Goal: Task Accomplishment & Management: Complete application form

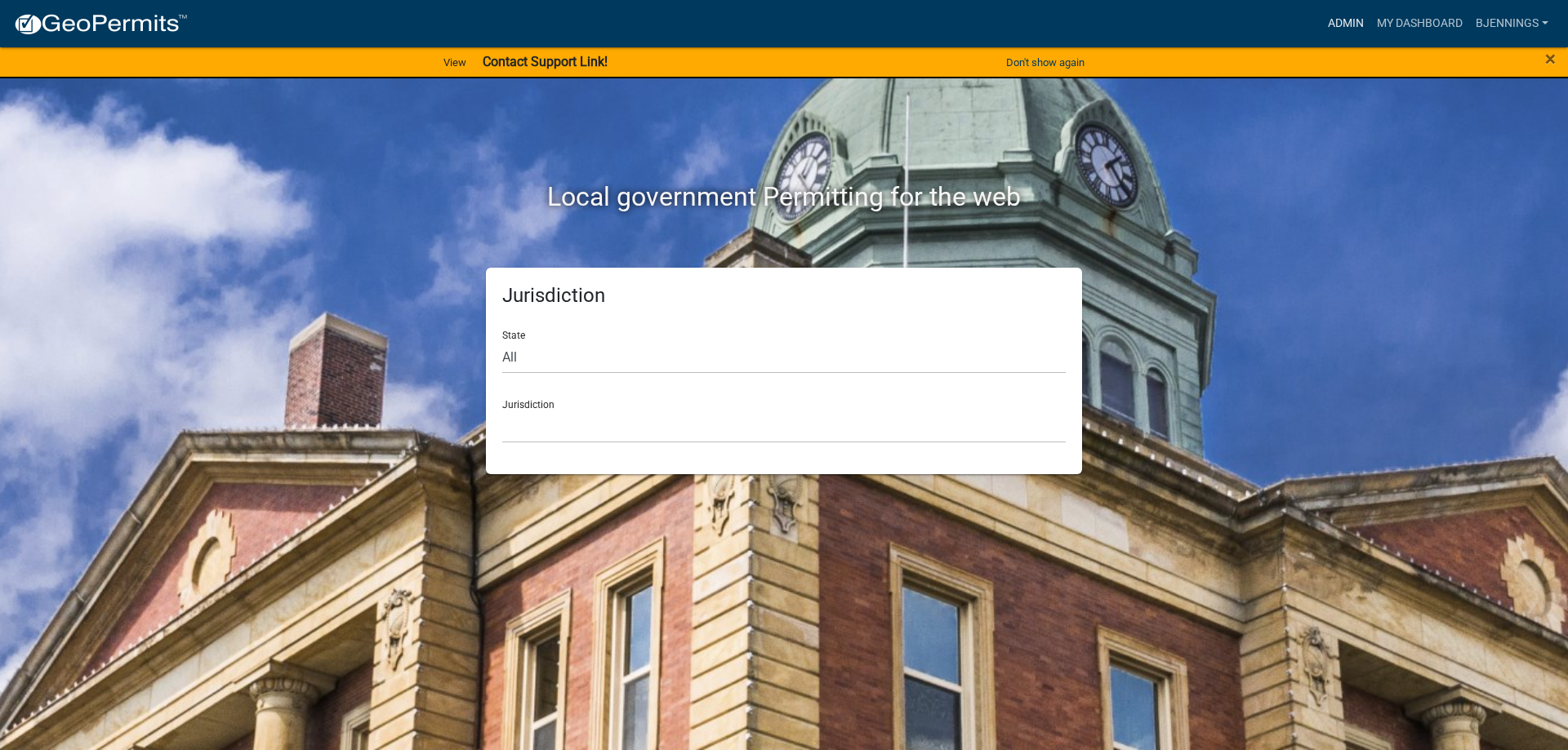
click at [1339, 19] on link "Admin" at bounding box center [1345, 23] width 49 height 31
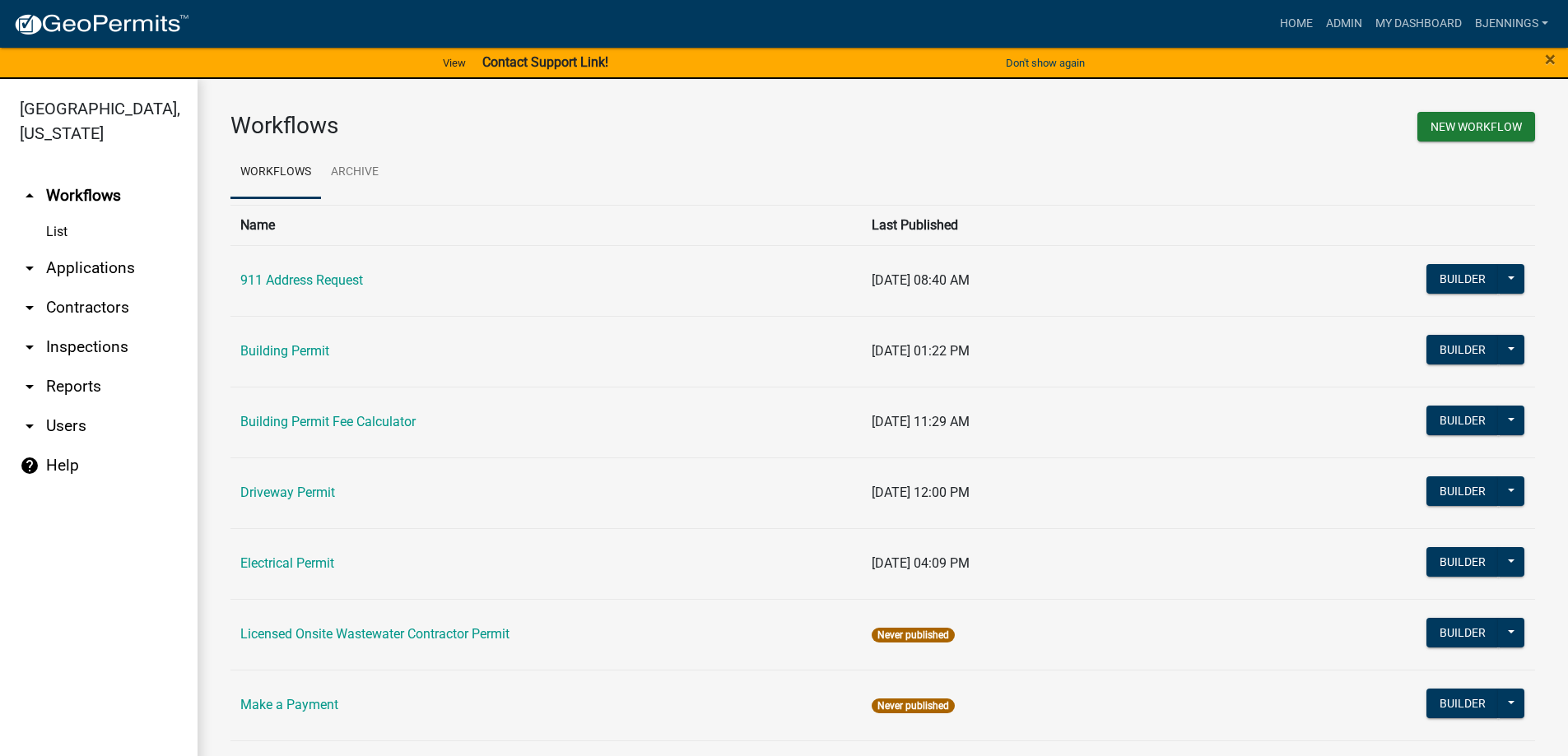
click at [27, 337] on icon "arrow_drop_down" at bounding box center [29, 347] width 19 height 19
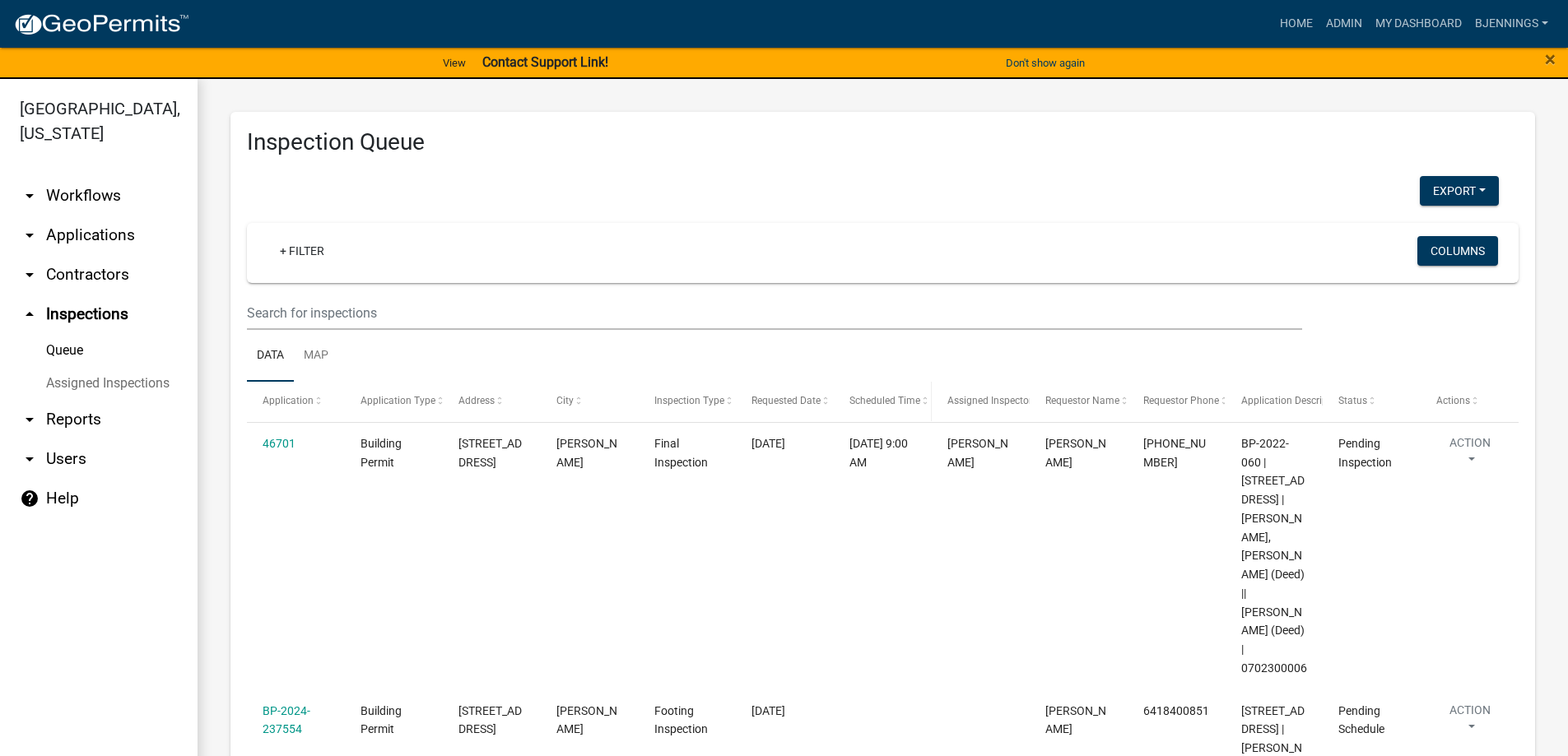
click at [886, 396] on span "Scheduled Time" at bounding box center [885, 400] width 71 height 12
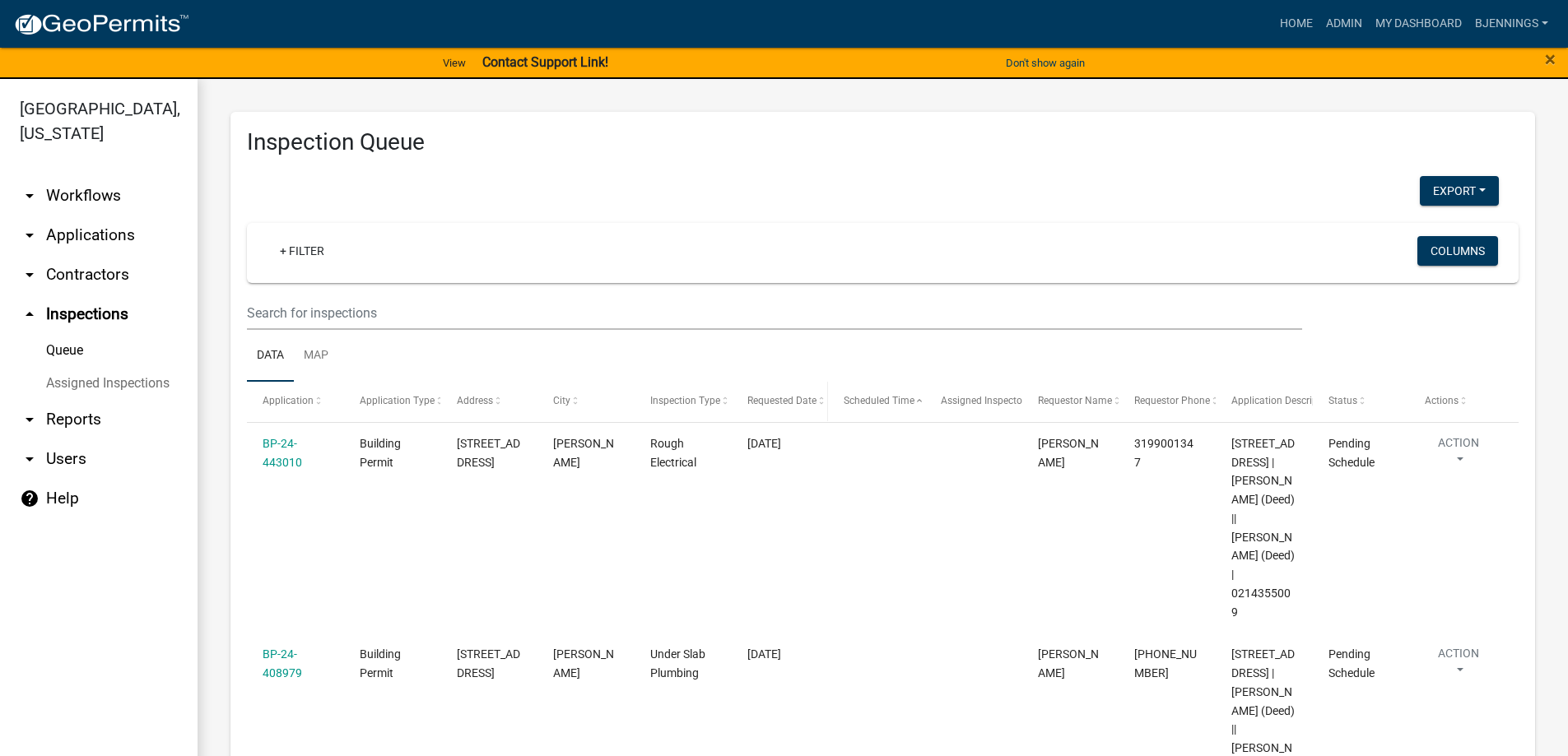
click at [778, 399] on span "Requested Date" at bounding box center [782, 400] width 69 height 12
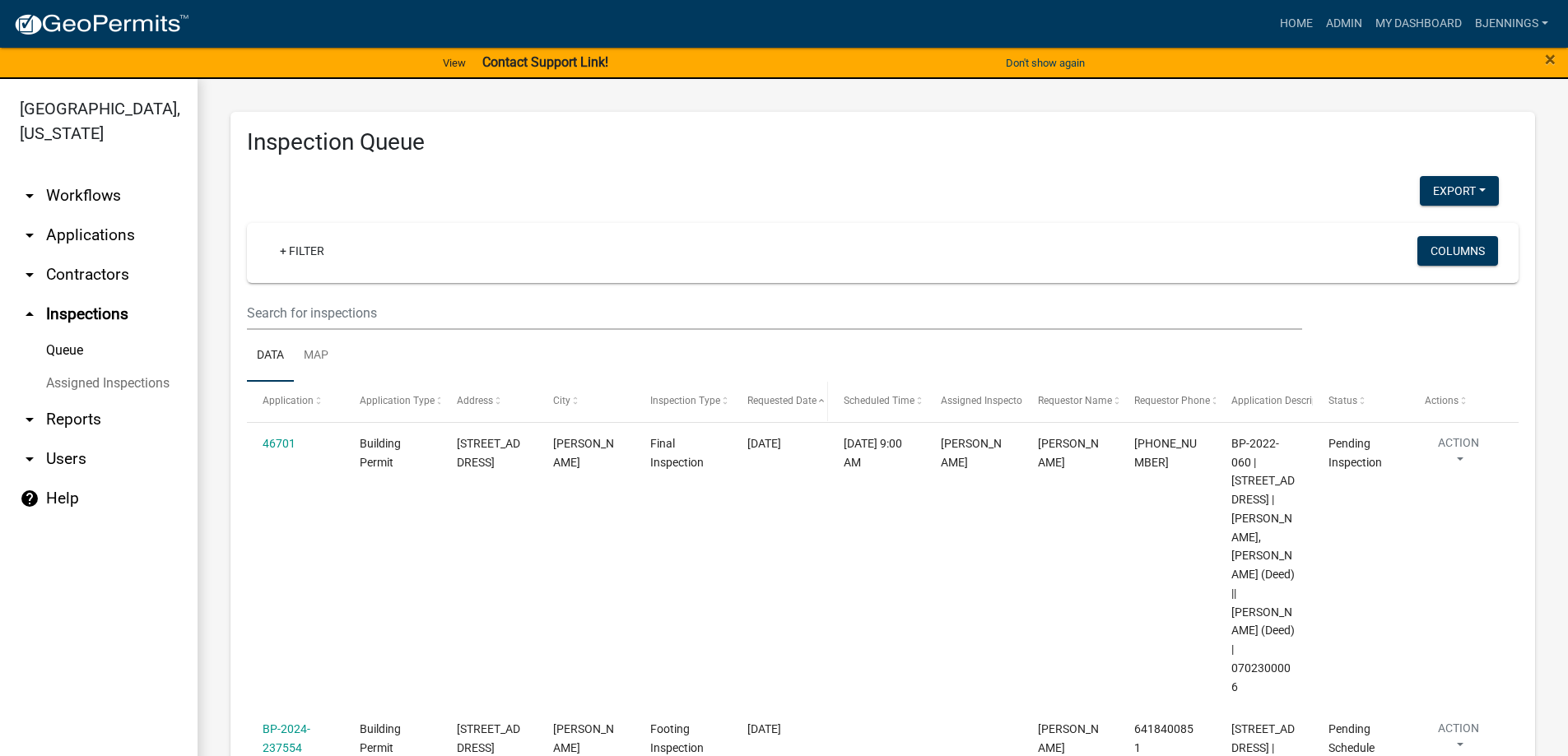
click at [778, 399] on span "Requested Date" at bounding box center [782, 400] width 69 height 12
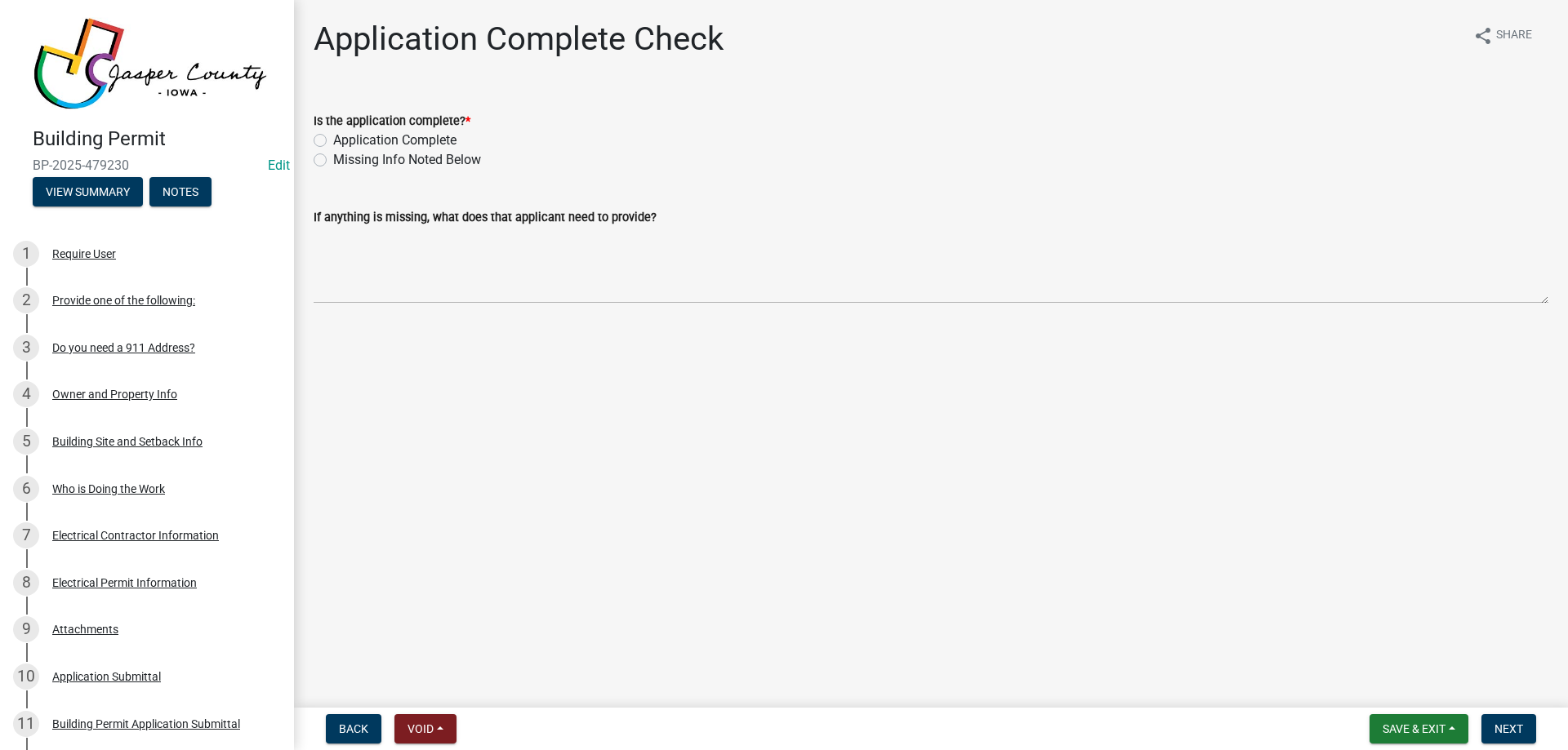
click at [413, 135] on label "Application Complete" at bounding box center [394, 140] width 123 height 19
click at [343, 135] on input "Application Complete" at bounding box center [338, 135] width 11 height 11
radio input "true"
click at [1514, 719] on button "Next" at bounding box center [1508, 729] width 55 height 29
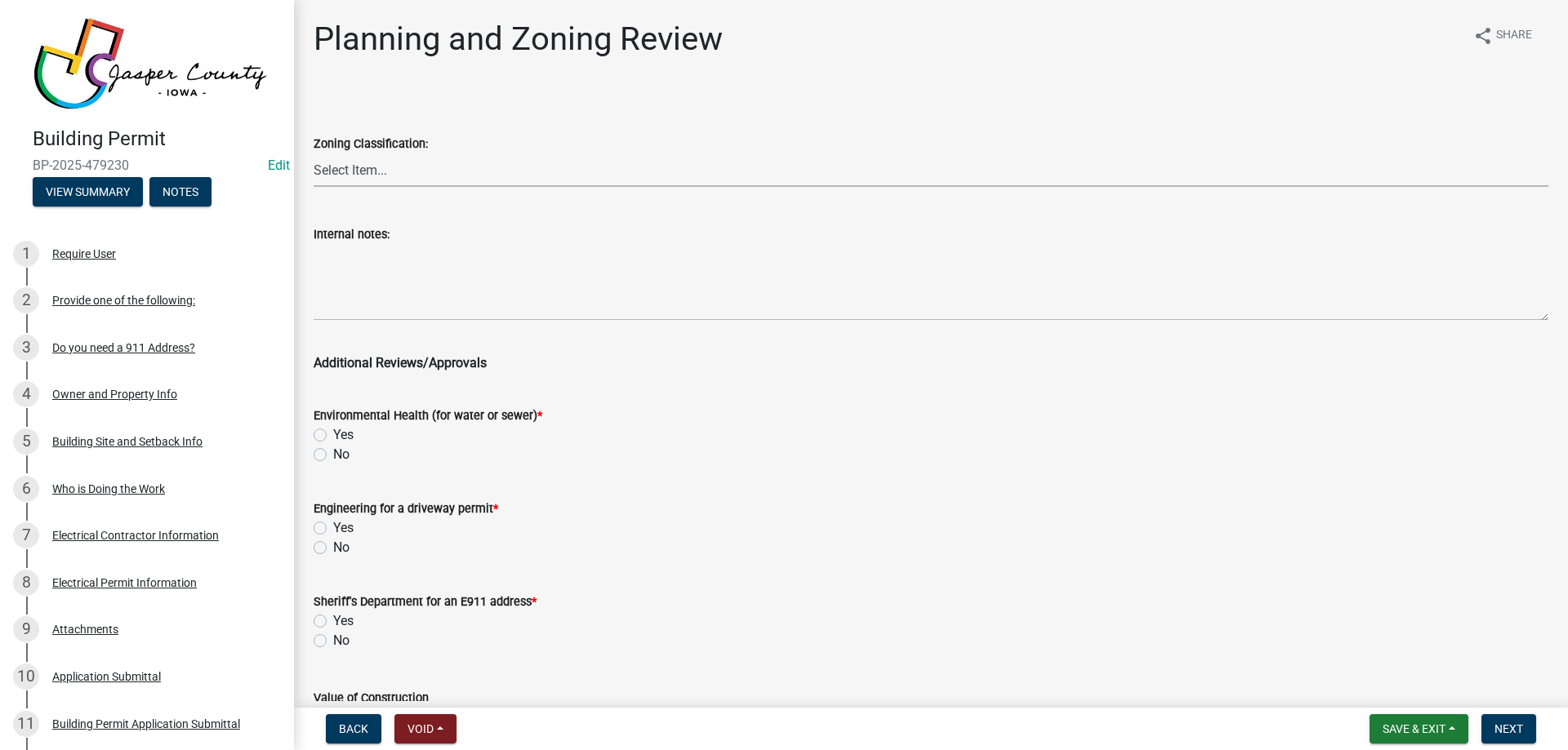
click at [418, 176] on select "Select Item... A RR-5 RR-1 R-1 POS UC/MHP C I FO WHPO AO PUD Incorporated City" at bounding box center [931, 170] width 1234 height 34
drag, startPoint x: 446, startPoint y: 115, endPoint x: 450, endPoint y: 104, distance: 11.7
click at [446, 114] on div "Zoning Classification: Select Item... A RR-5 RR-1 R-1 POS UC/MHP C I FO WHPO AO…" at bounding box center [931, 139] width 1234 height 95
click at [414, 166] on select "Select Item... A RR-5 RR-1 R-1 POS UC/MHP C I FO WHPO AO PUD Incorporated City" at bounding box center [931, 170] width 1234 height 34
click at [313, 153] on select "Select Item... A RR-5 RR-1 R-1 POS UC/MHP C I FO WHPO AO PUD Incorporated City" at bounding box center [931, 170] width 1234 height 34
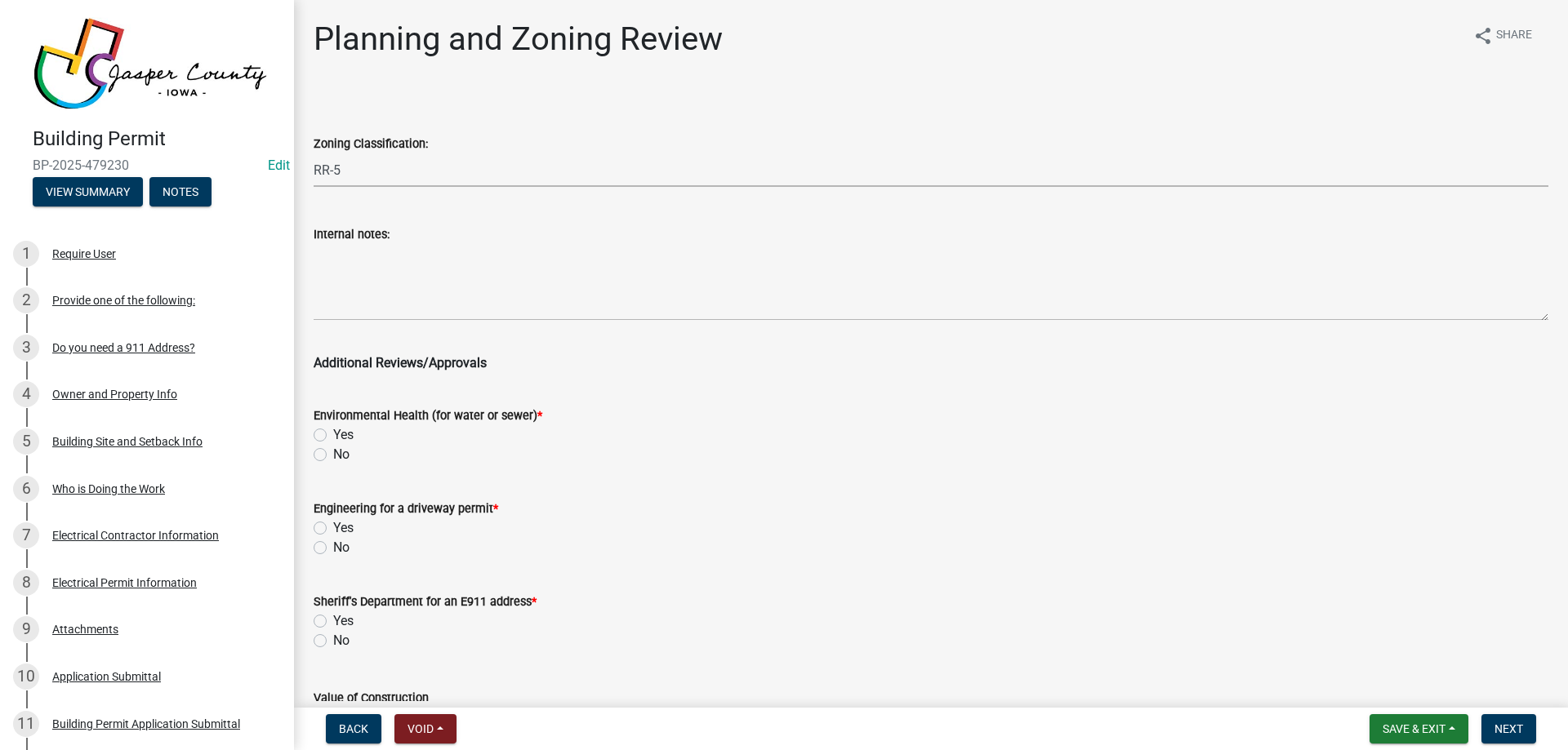
select select "f40b43b0-c9b5-4917-befb-34ce8f6e62fa"
click at [333, 451] on label "No" at bounding box center [340, 454] width 16 height 19
click at [333, 451] on input "No" at bounding box center [338, 449] width 11 height 11
radio input "true"
click at [333, 550] on label "No" at bounding box center [340, 548] width 16 height 19
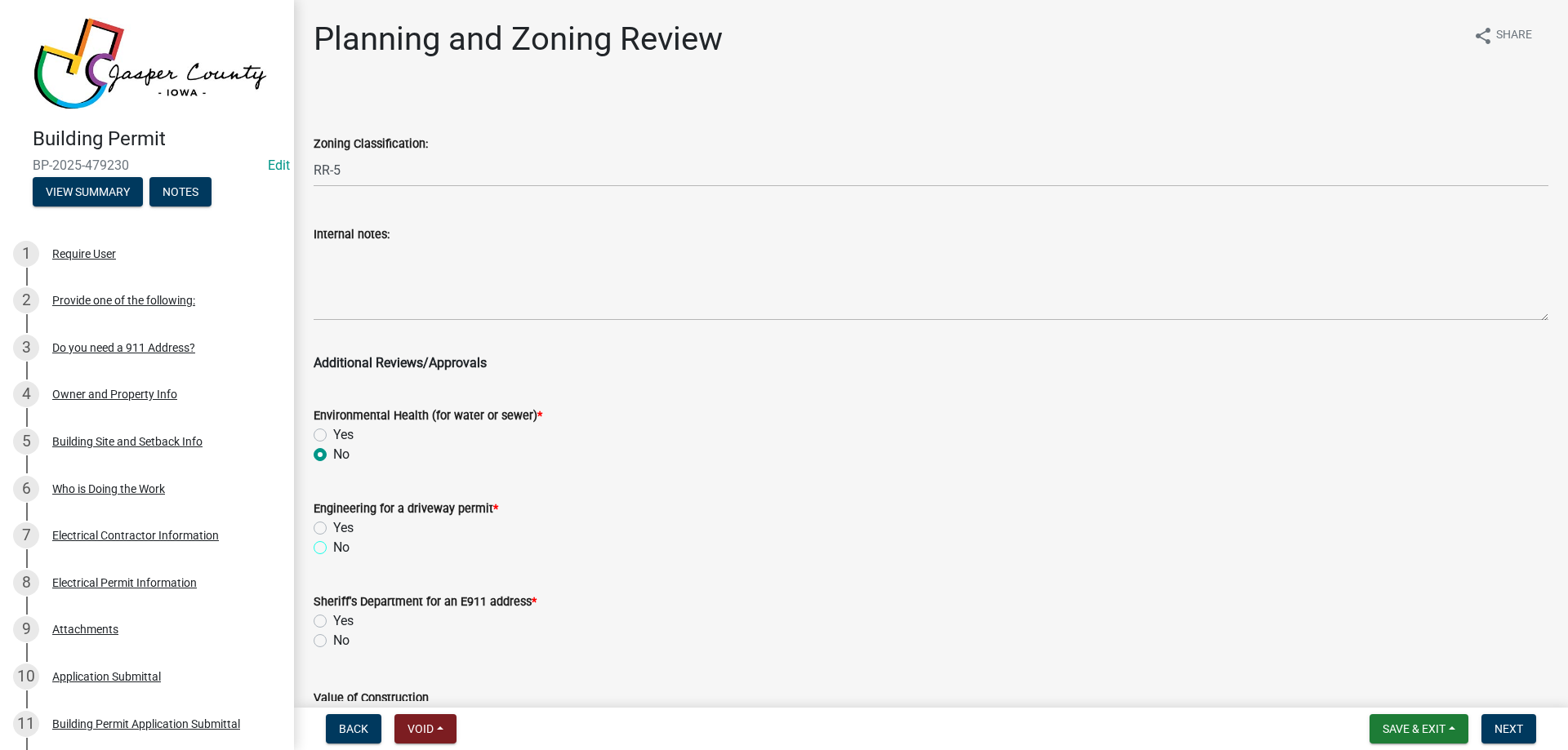
click at [333, 549] on input "No" at bounding box center [338, 543] width 11 height 11
radio input "true"
click at [333, 641] on label "No" at bounding box center [340, 640] width 16 height 19
click at [333, 641] on input "No" at bounding box center [338, 635] width 11 height 11
radio input "true"
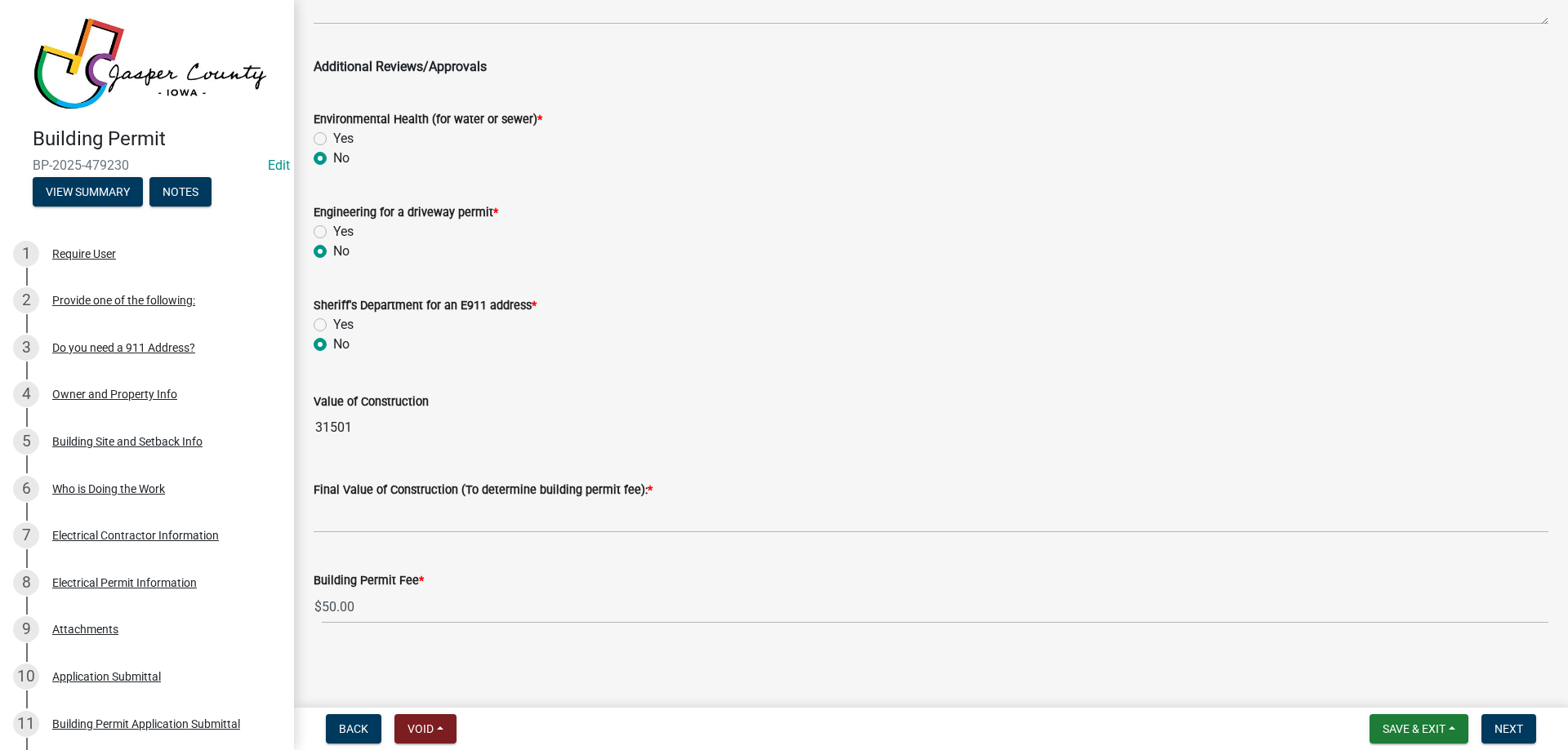
scroll to position [297, 0]
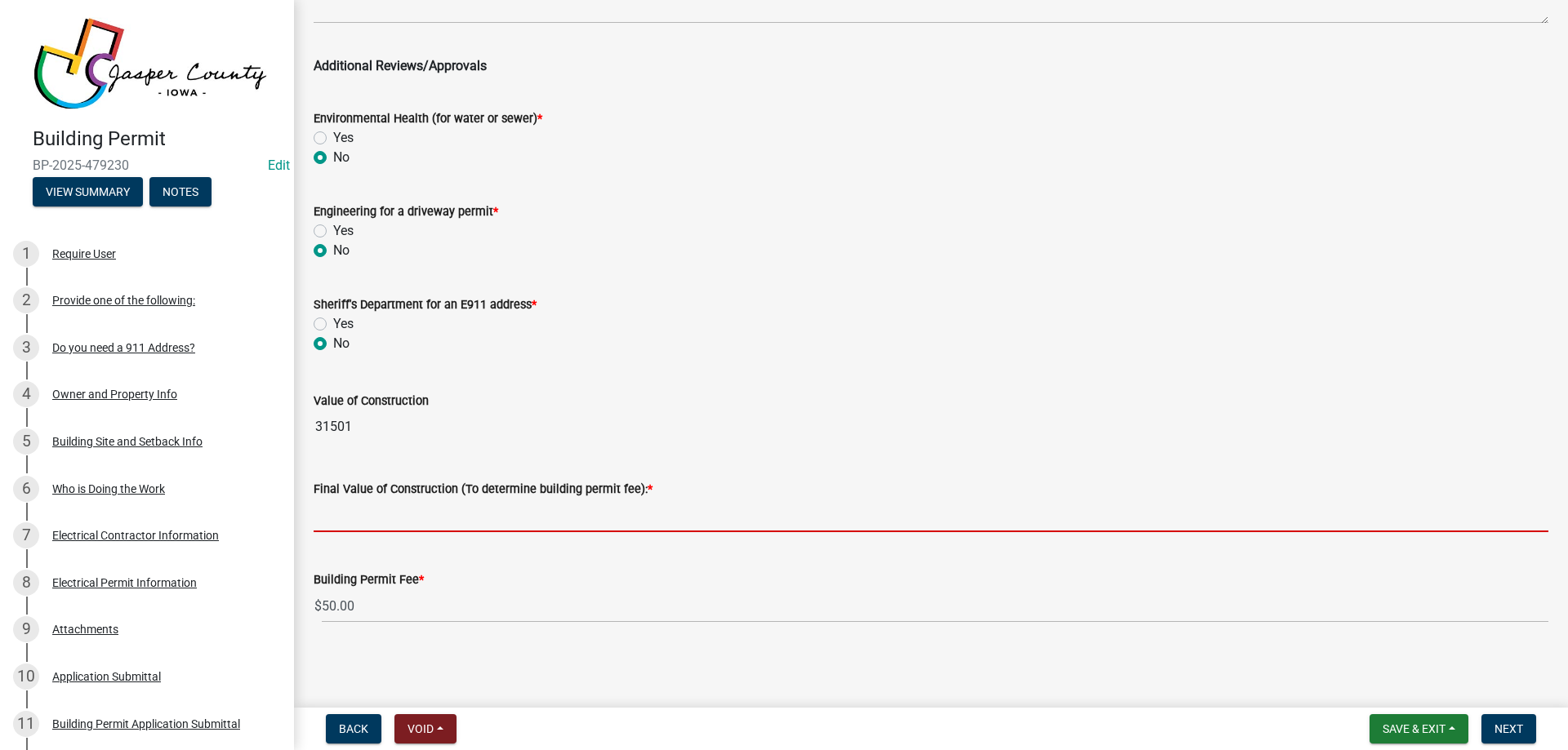
click at [421, 505] on input "text" at bounding box center [931, 515] width 1234 height 34
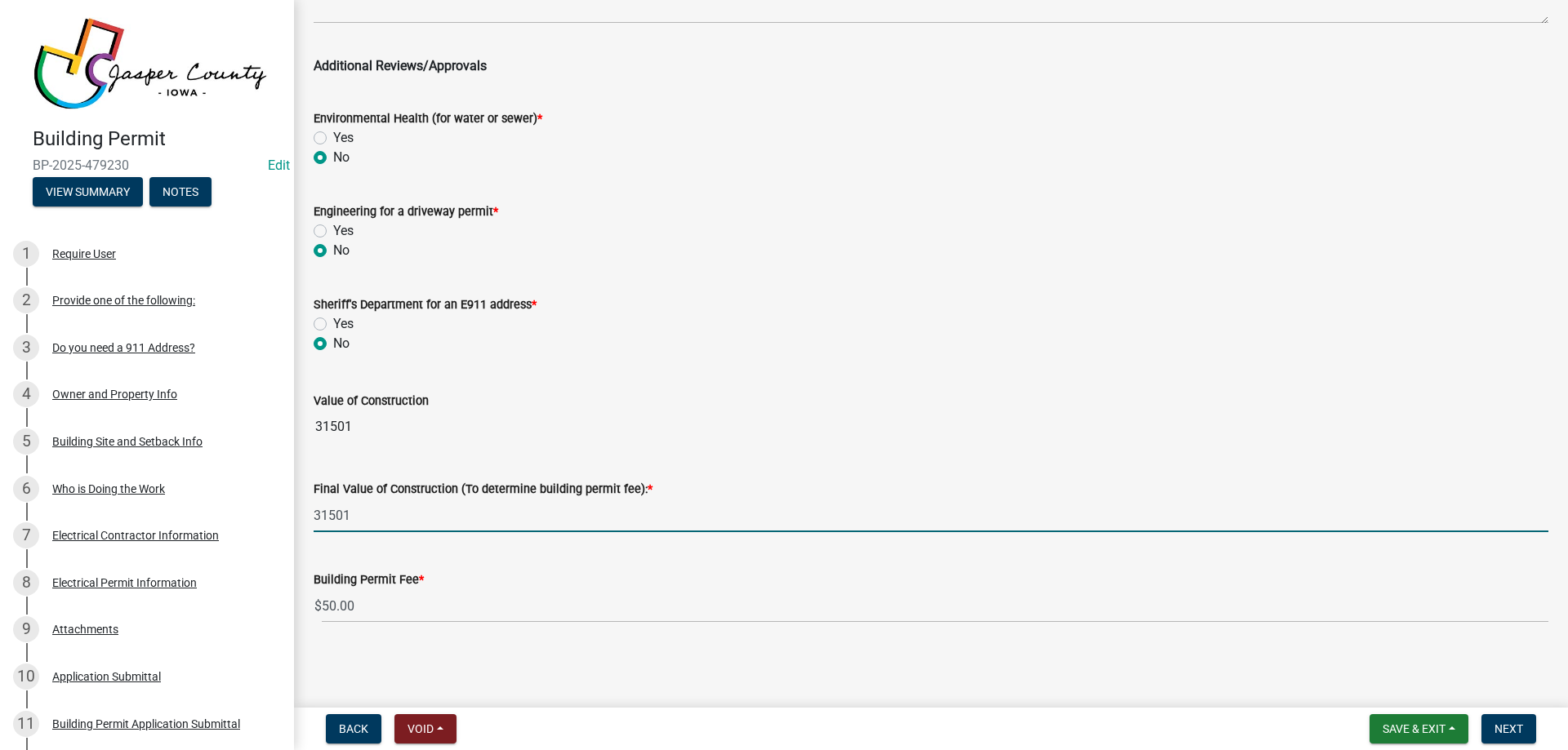
type input "31501"
click at [535, 382] on wm-data-entity-input-list "Zoning Classification: Select Item... A RR-5 RR-1 R-1 POS UC/MHP C I FO WHPO AO…" at bounding box center [931, 216] width 1234 height 844
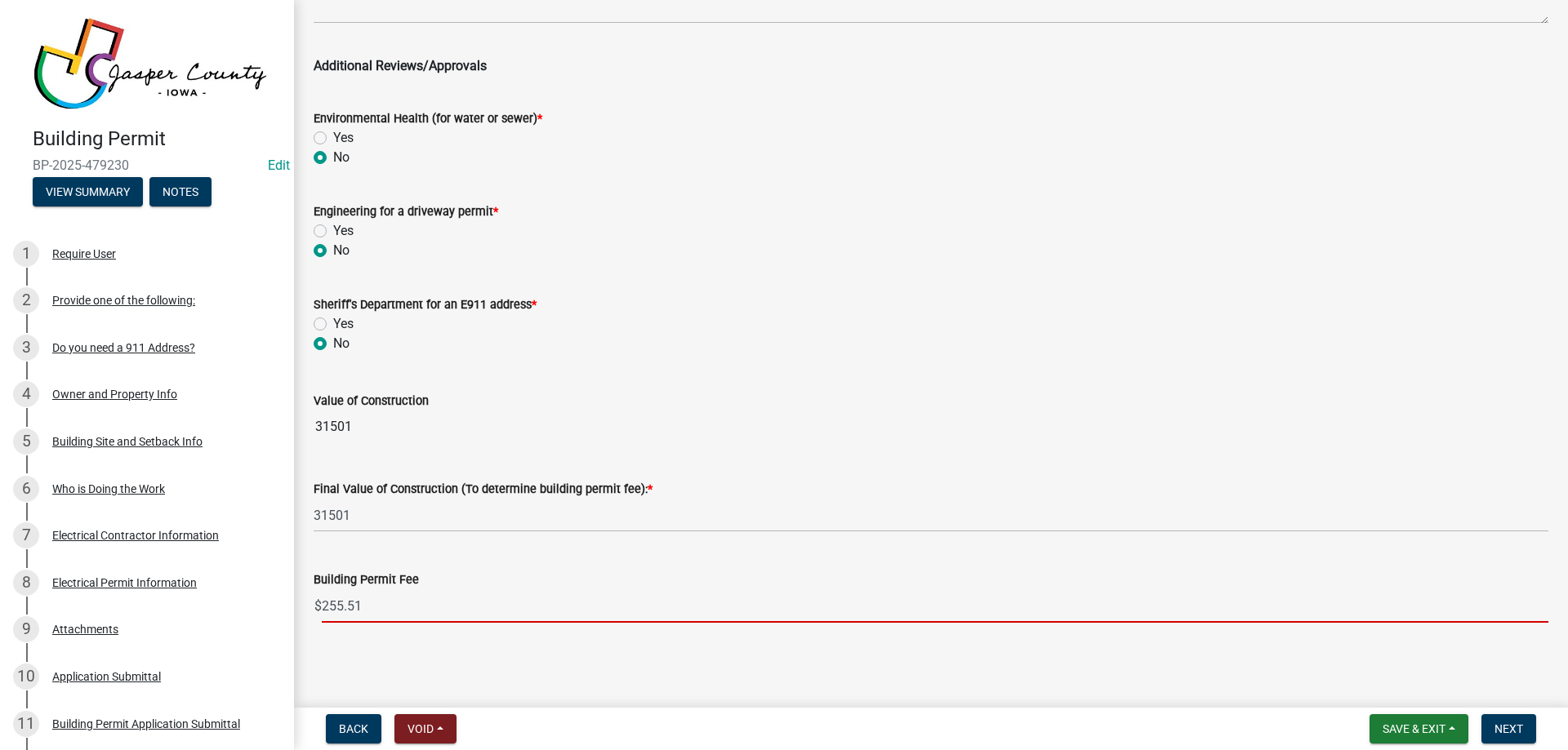
click at [409, 611] on input "255.51" at bounding box center [935, 605] width 1227 height 34
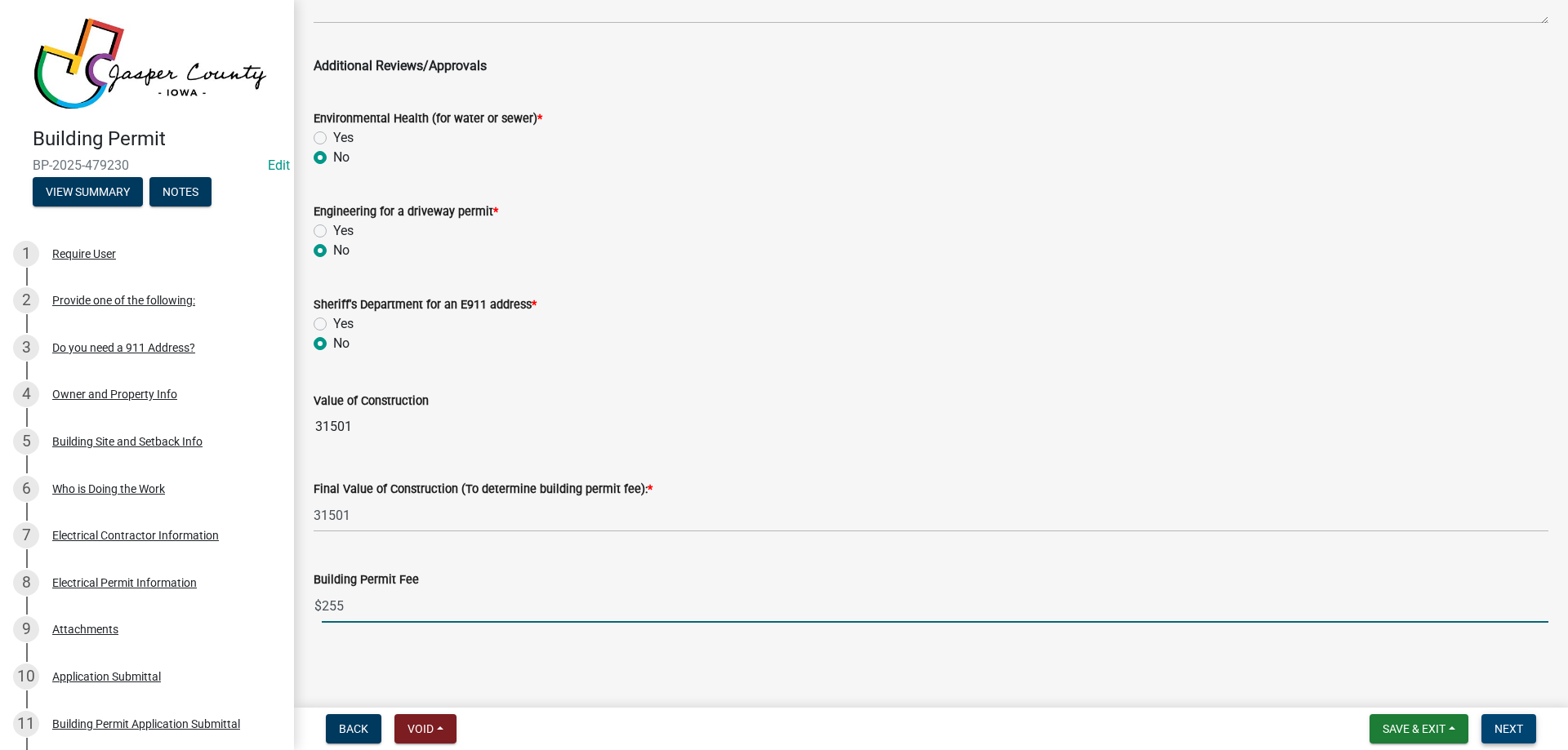
type input "255"
click at [1509, 725] on span "Next" at bounding box center [1508, 729] width 29 height 13
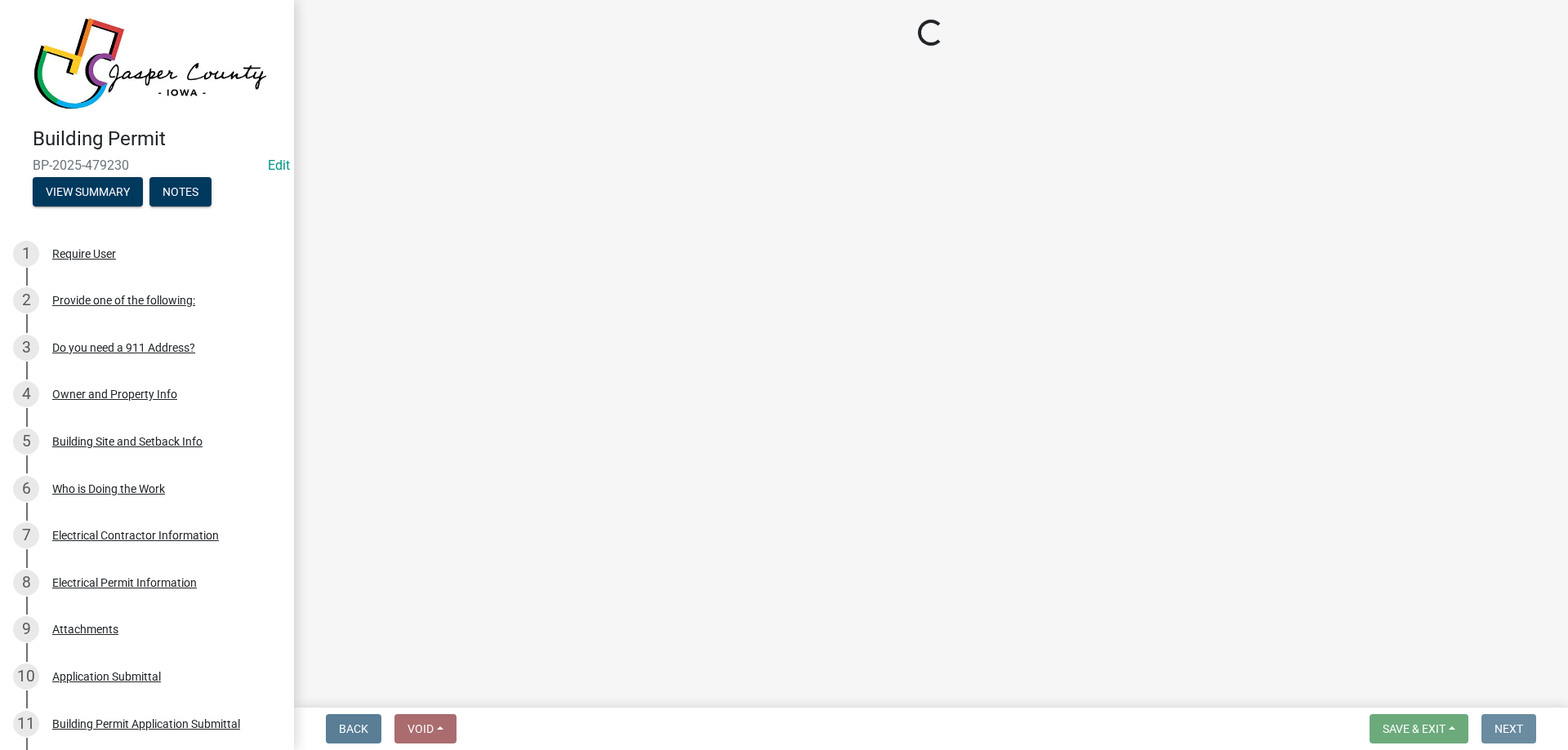
scroll to position [0, 0]
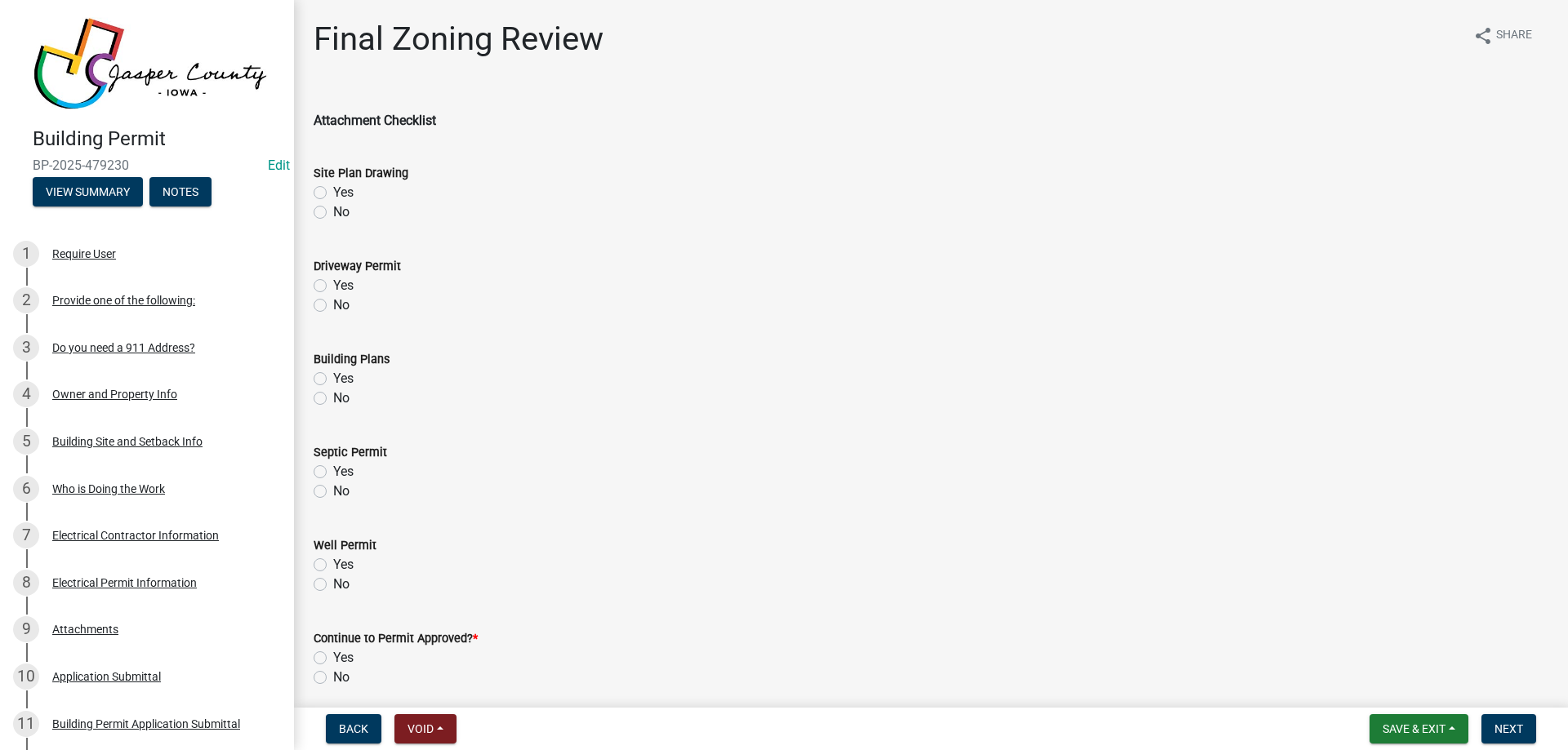
click at [333, 189] on label "Yes" at bounding box center [342, 193] width 20 height 19
click at [333, 189] on input "Yes" at bounding box center [338, 188] width 11 height 11
radio input "true"
click at [333, 307] on label "No" at bounding box center [340, 305] width 16 height 19
click at [333, 307] on input "No" at bounding box center [338, 300] width 11 height 11
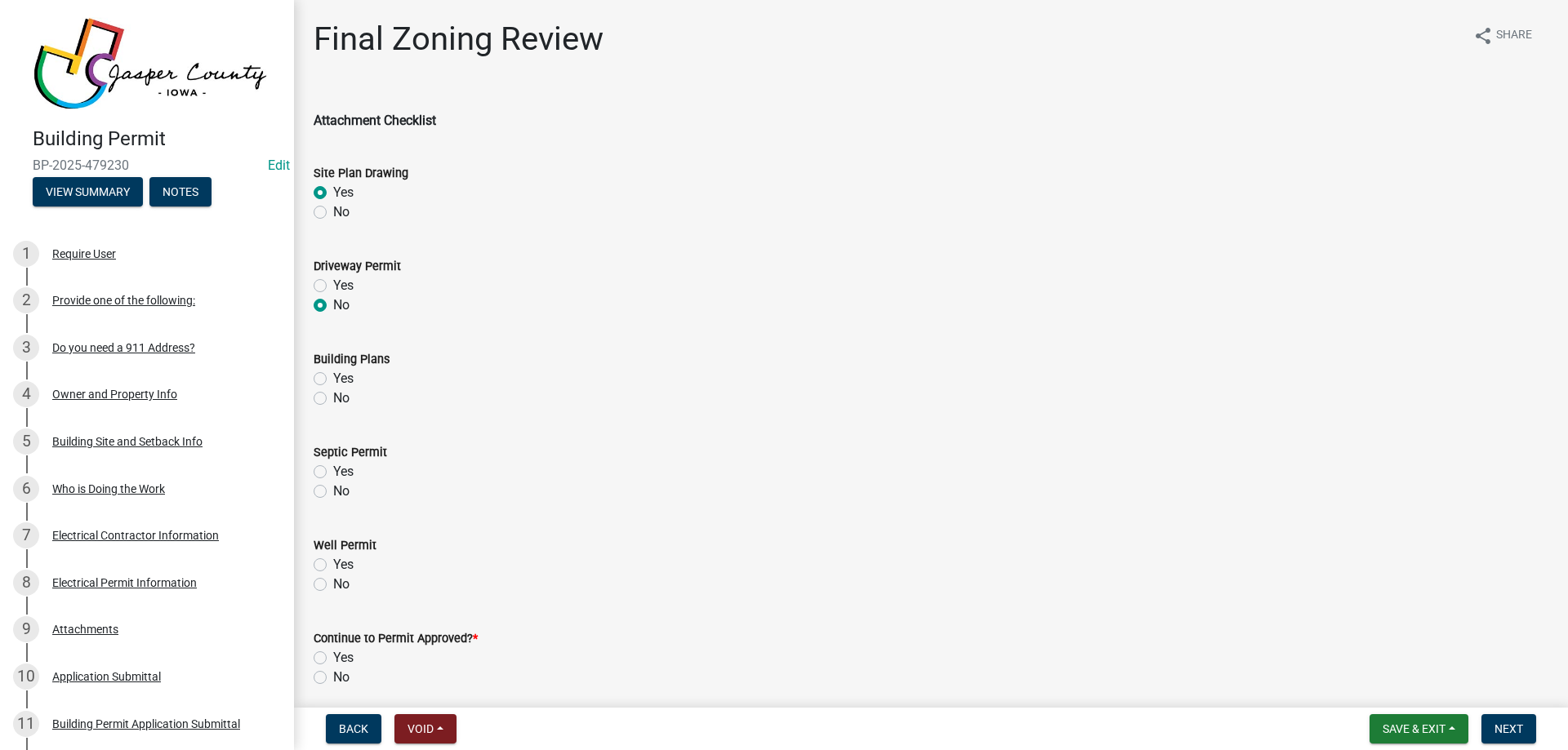
radio input "true"
click at [333, 379] on label "Yes" at bounding box center [342, 379] width 20 height 19
click at [333, 379] on input "Yes" at bounding box center [338, 374] width 11 height 11
radio input "true"
click at [333, 492] on label "No" at bounding box center [340, 492] width 16 height 19
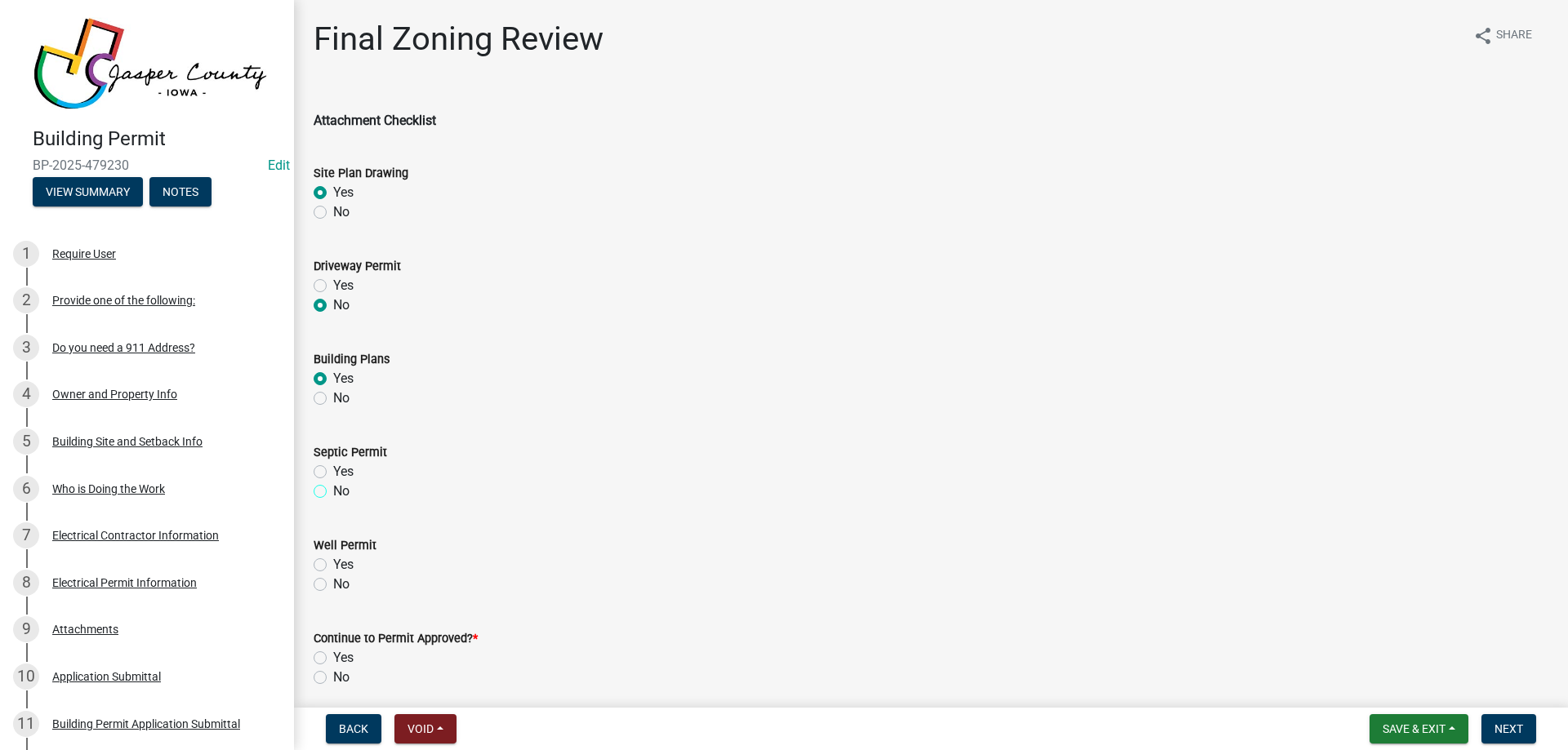
click at [333, 492] on input "No" at bounding box center [338, 487] width 11 height 11
radio input "true"
click at [333, 577] on label "No" at bounding box center [340, 584] width 16 height 19
click at [333, 577] on input "No" at bounding box center [338, 579] width 11 height 11
radio input "true"
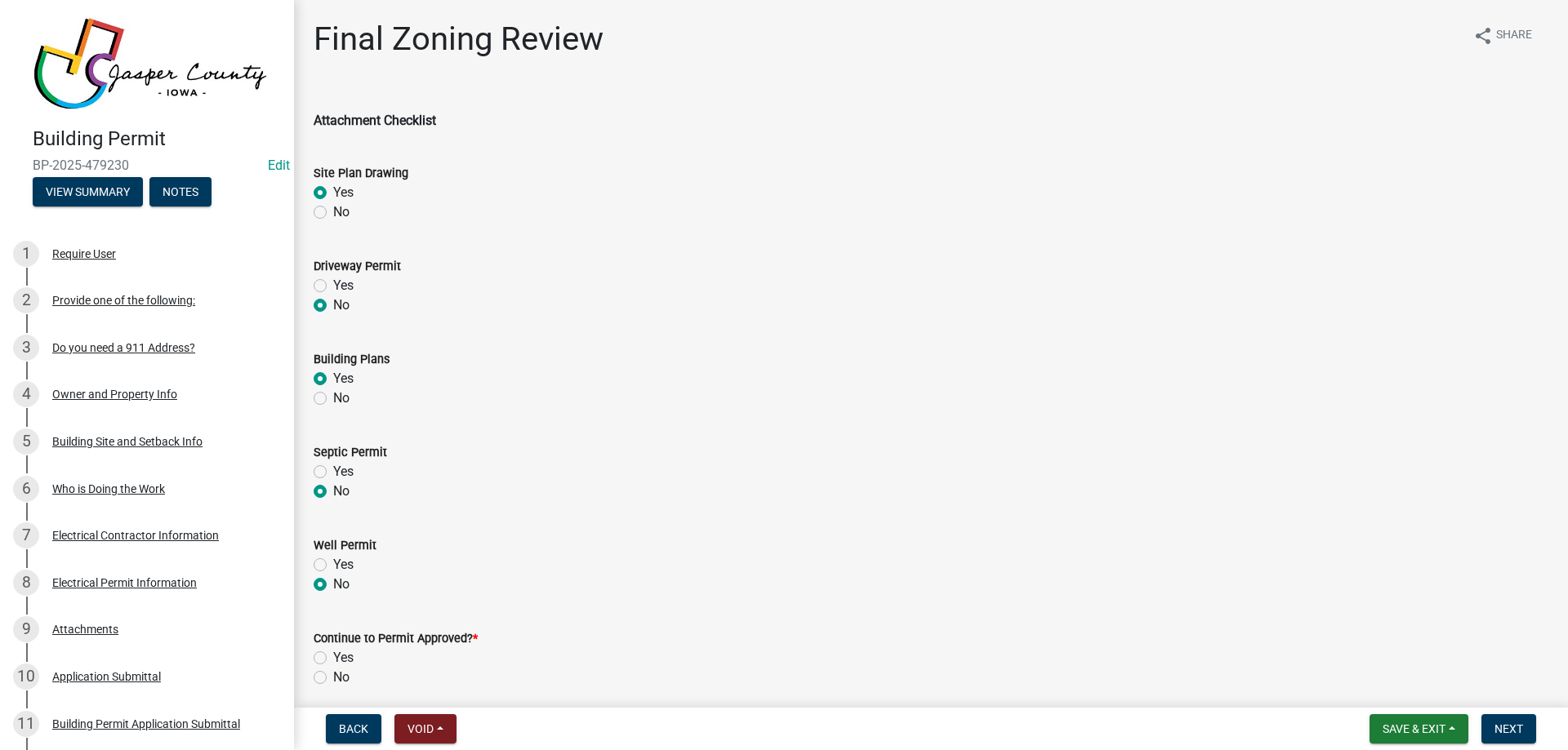
click at [333, 657] on label "Yes" at bounding box center [342, 657] width 20 height 19
click at [333, 657] on input "Yes" at bounding box center [338, 653] width 11 height 11
radio input "true"
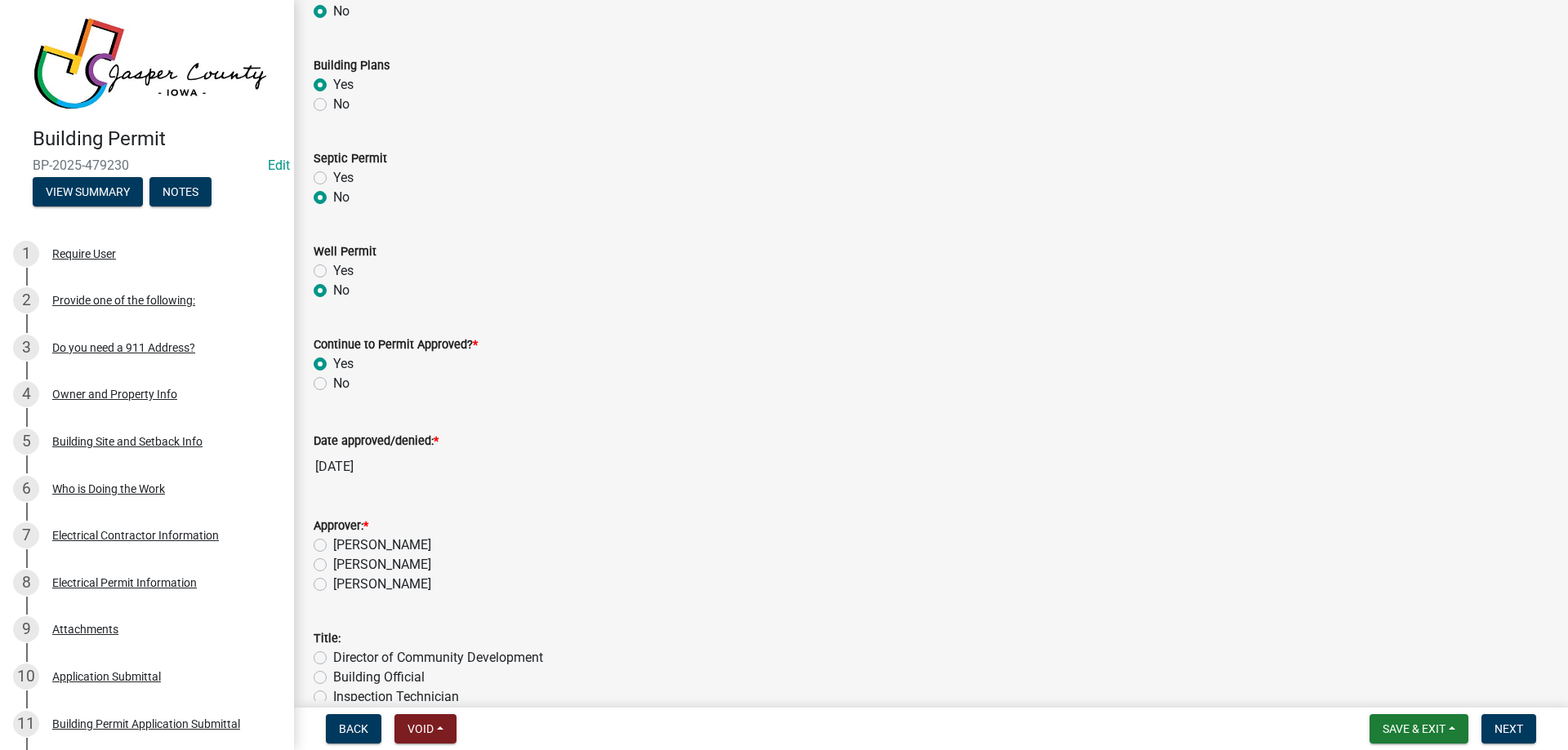
scroll to position [327, 0]
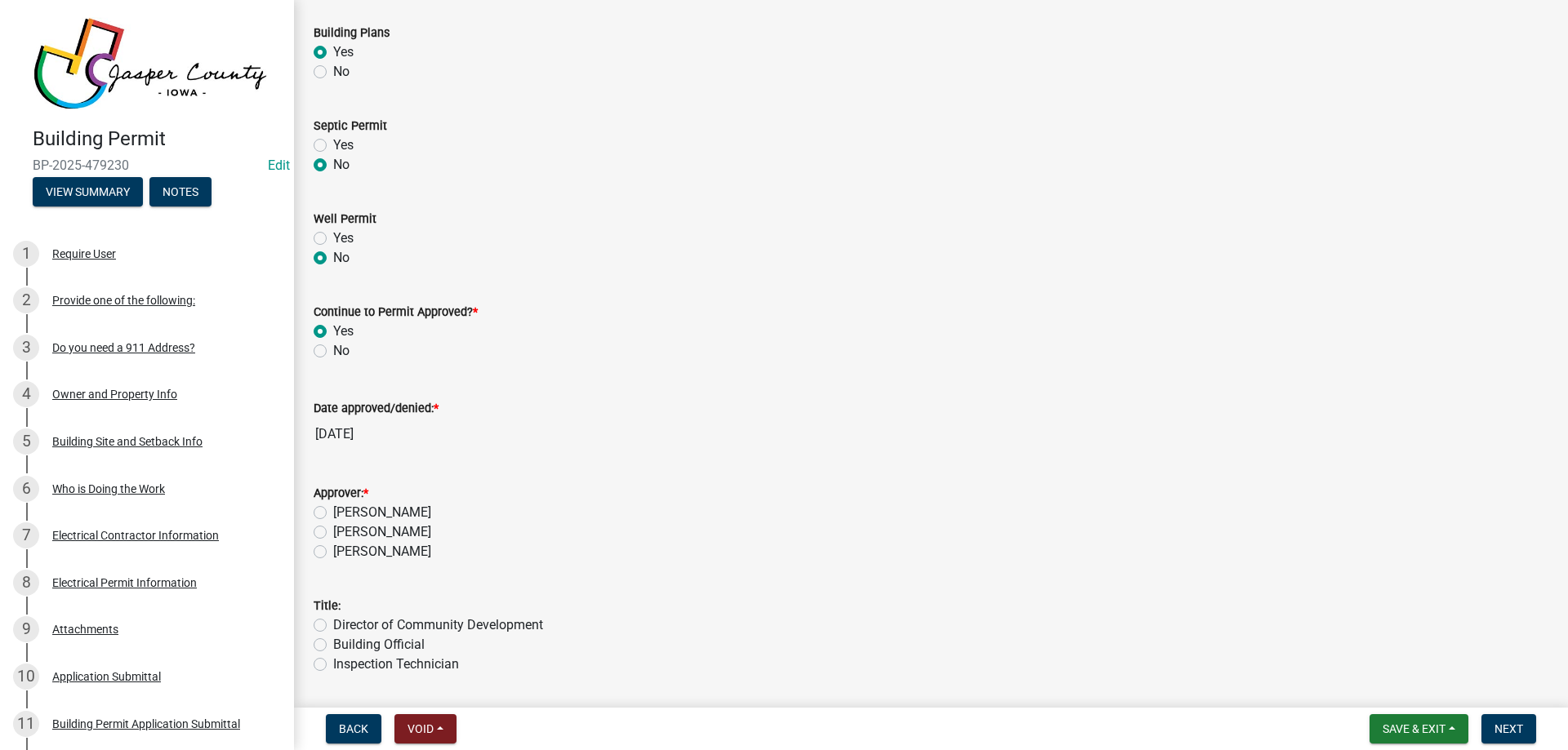
click at [333, 517] on label "[PERSON_NAME]" at bounding box center [382, 513] width 98 height 19
click at [333, 514] on input "[PERSON_NAME]" at bounding box center [338, 508] width 11 height 11
radio input "true"
click at [333, 641] on label "Building Official" at bounding box center [378, 645] width 92 height 19
click at [333, 641] on input "Building Official" at bounding box center [338, 640] width 11 height 11
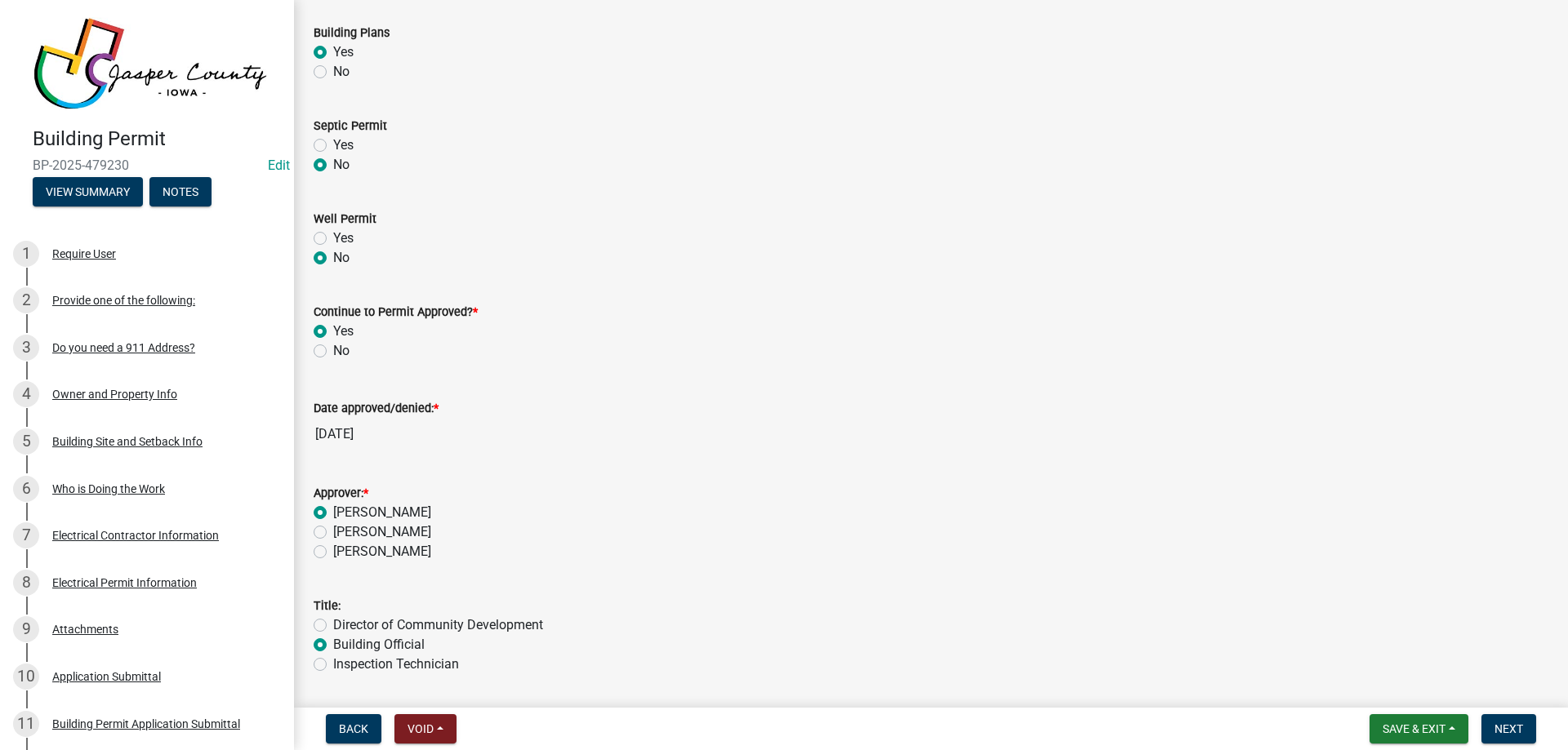
radio input "true"
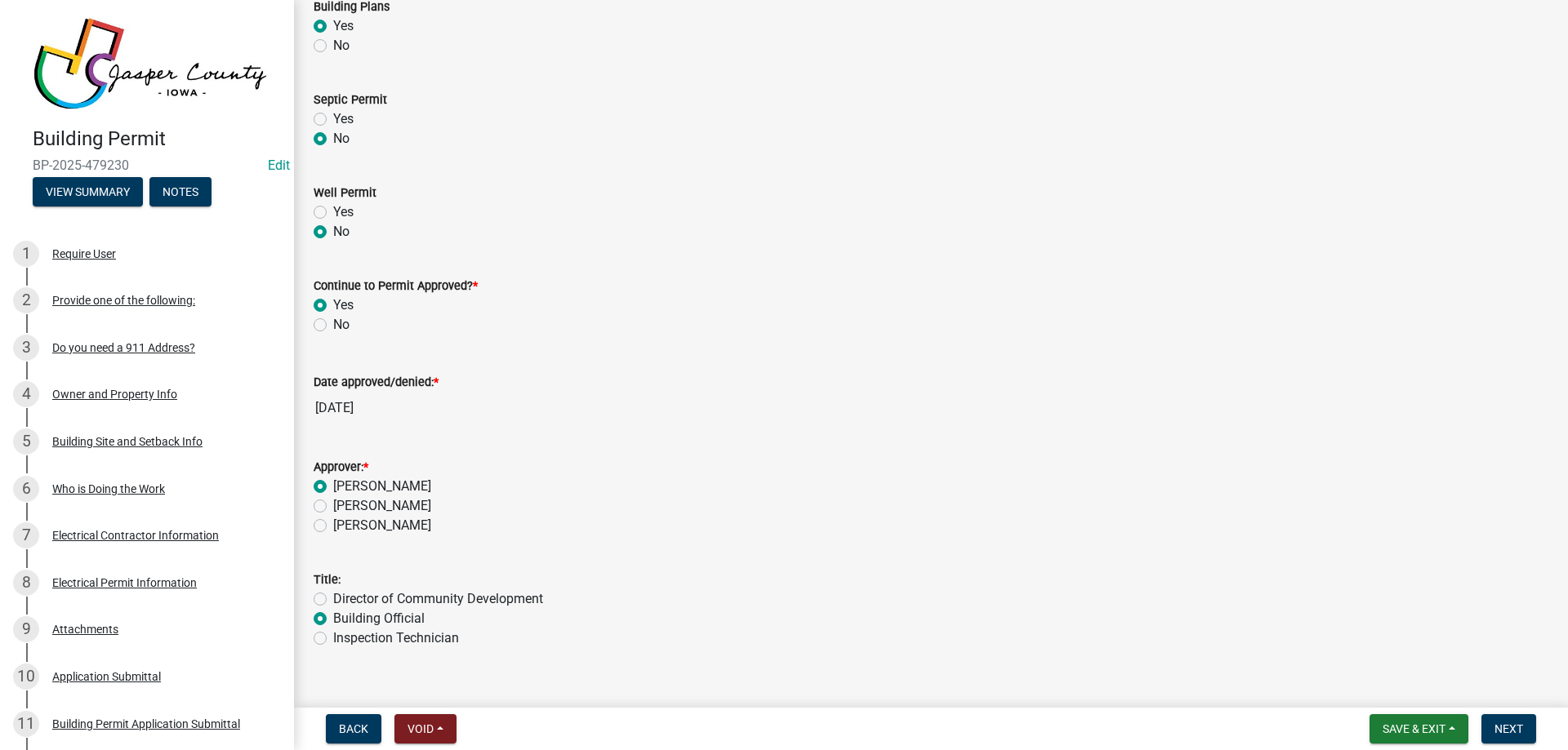
scroll to position [378, 0]
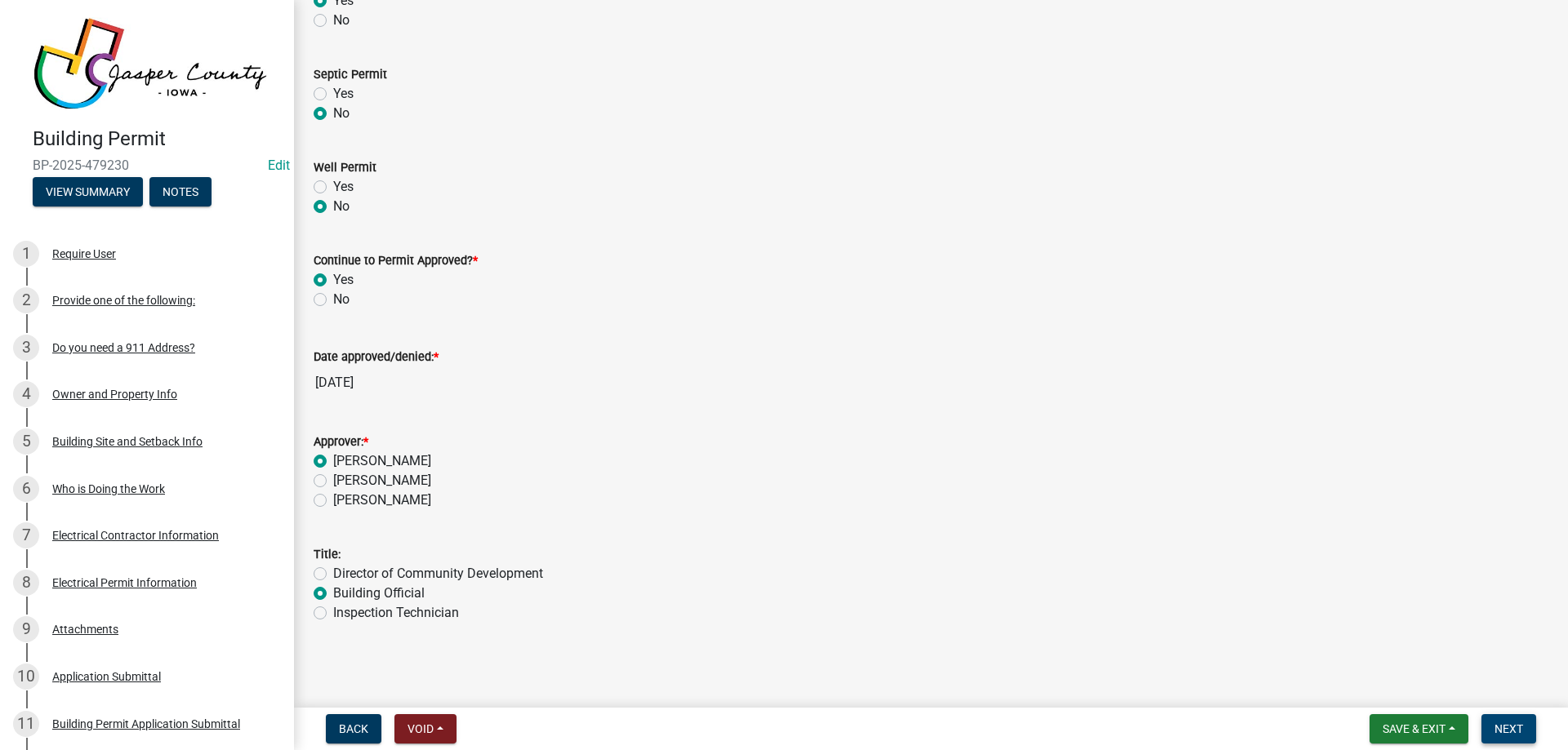
click at [1505, 727] on span "Next" at bounding box center [1508, 729] width 29 height 13
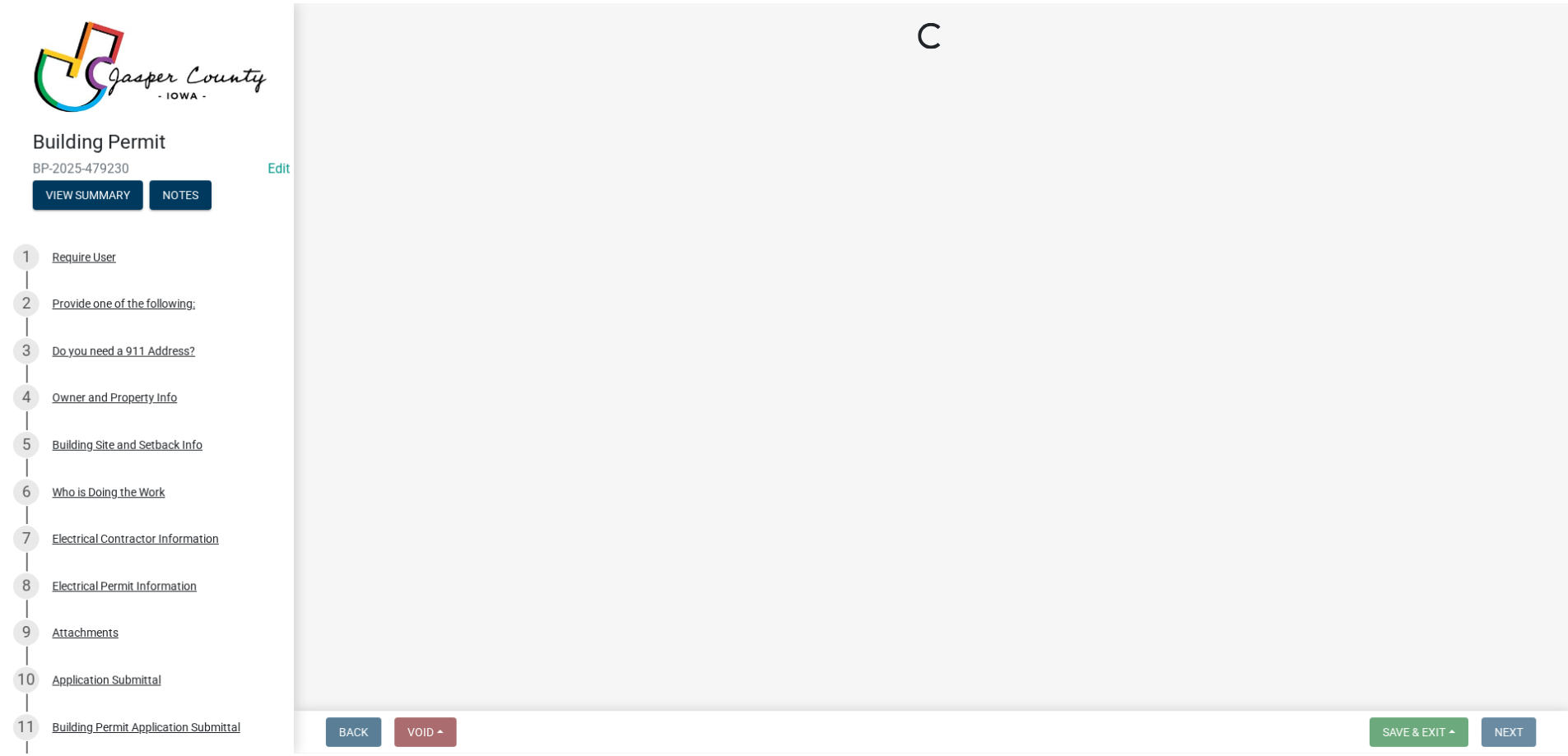
scroll to position [0, 0]
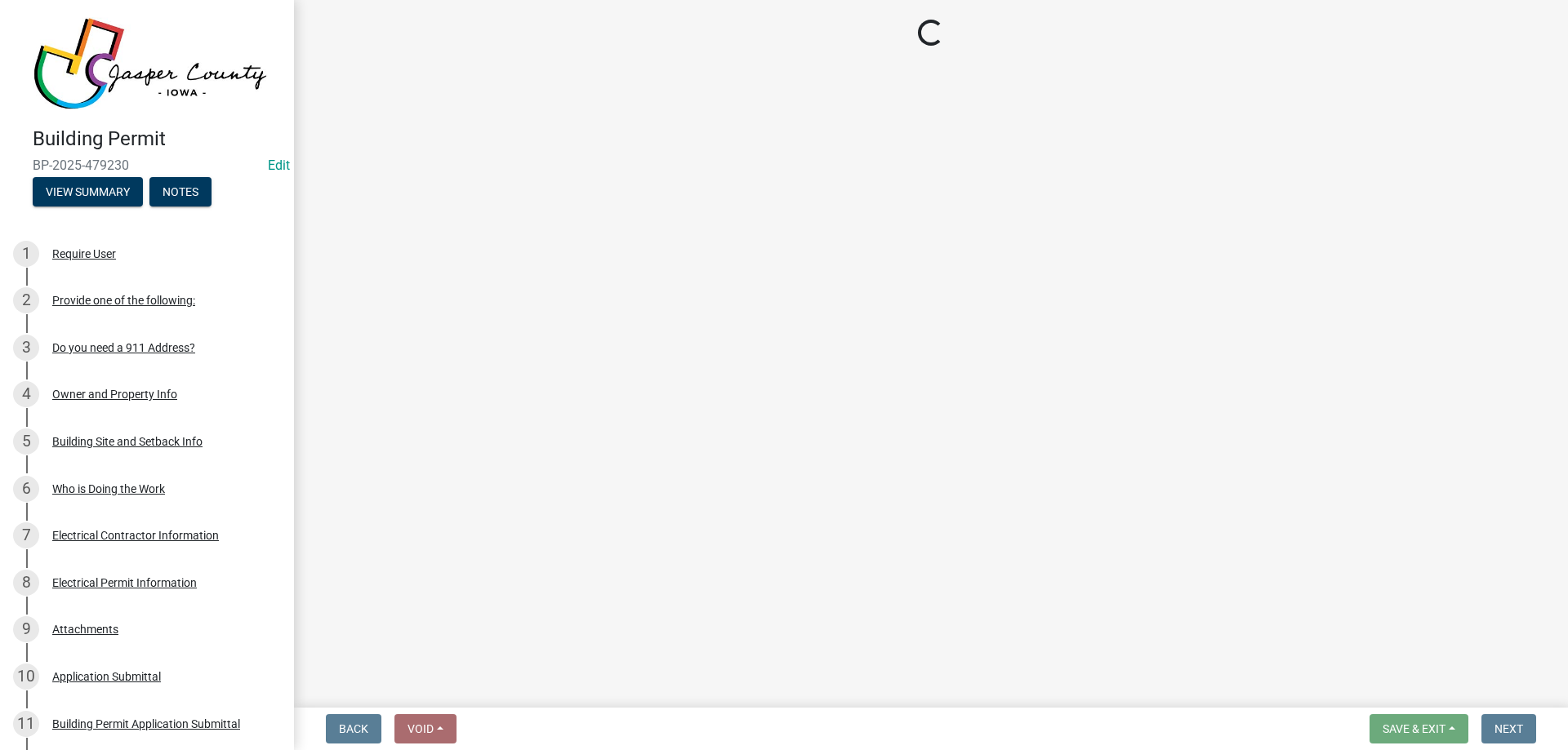
select select "3: 3"
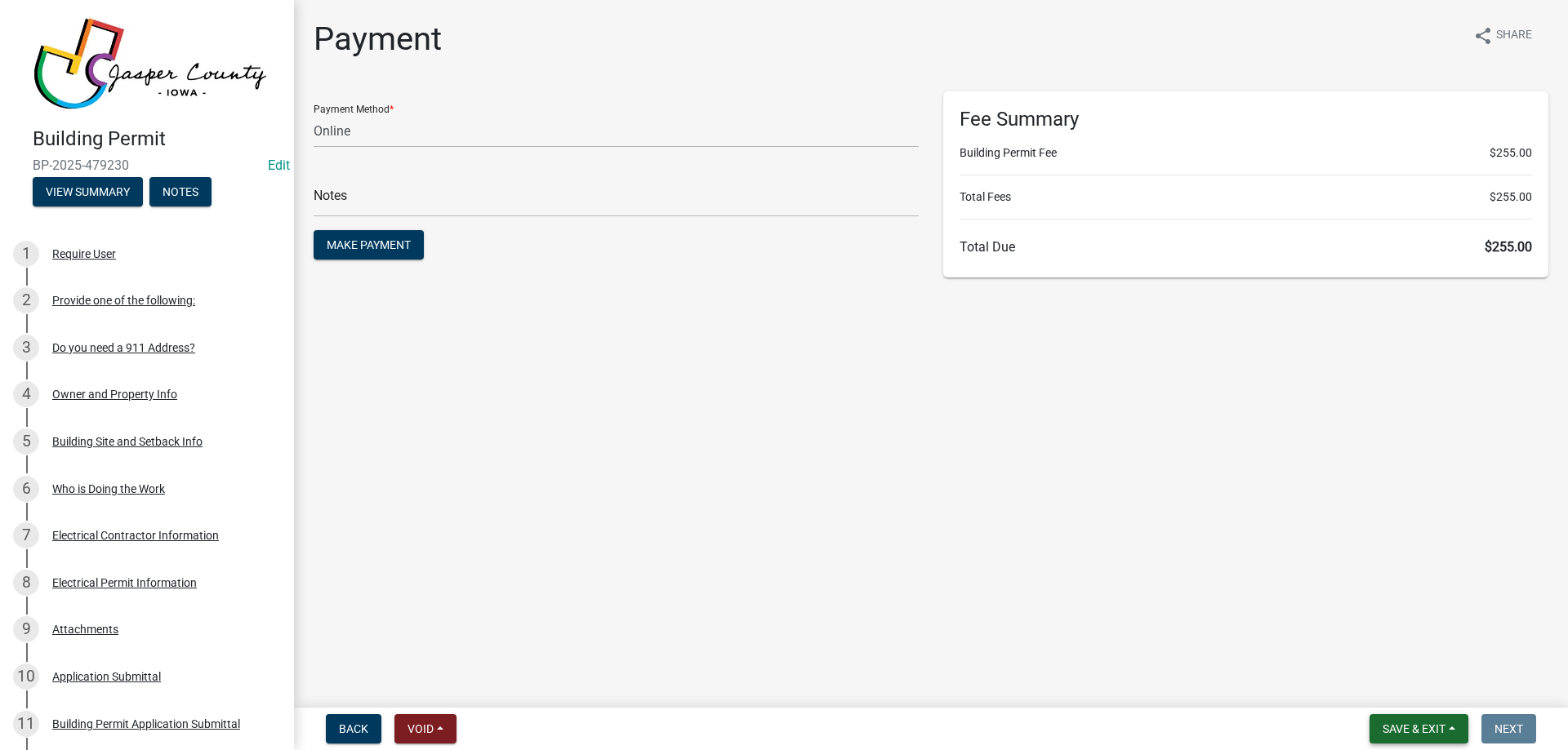
click at [1406, 722] on span "Save & Exit" at bounding box center [1413, 729] width 63 height 13
click at [1407, 684] on button "Save & Exit" at bounding box center [1402, 686] width 130 height 40
